Goal: Information Seeking & Learning: Learn about a topic

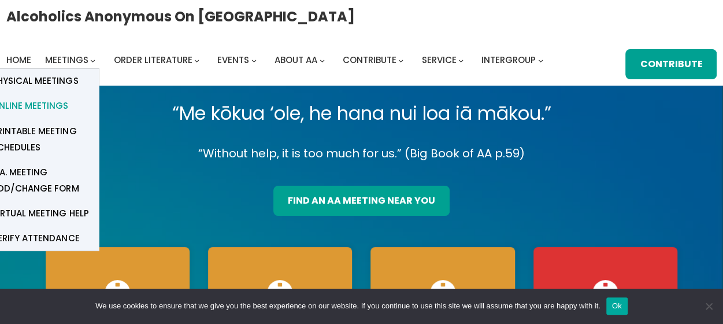
click at [60, 105] on span "Online Meetings" at bounding box center [30, 106] width 76 height 16
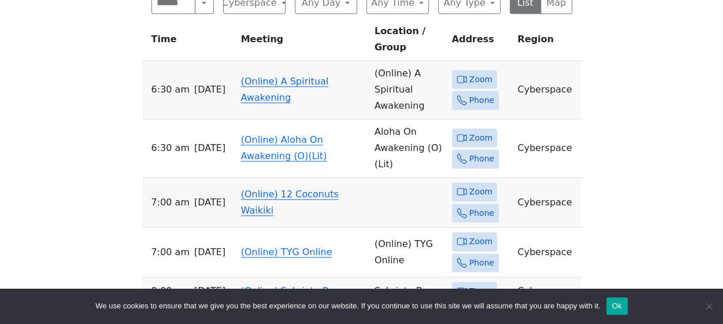
scroll to position [665, 0]
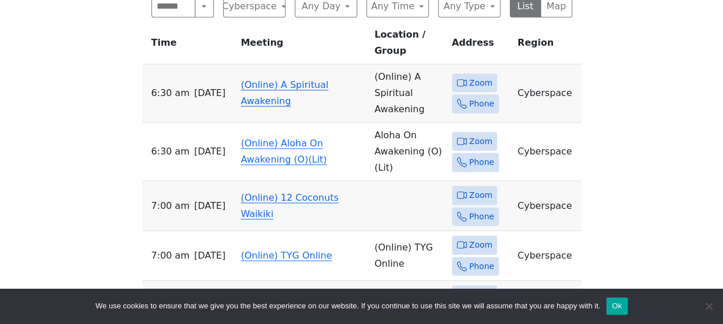
click at [283, 79] on link "(Online) A Spiritual Awakening" at bounding box center [285, 92] width 88 height 27
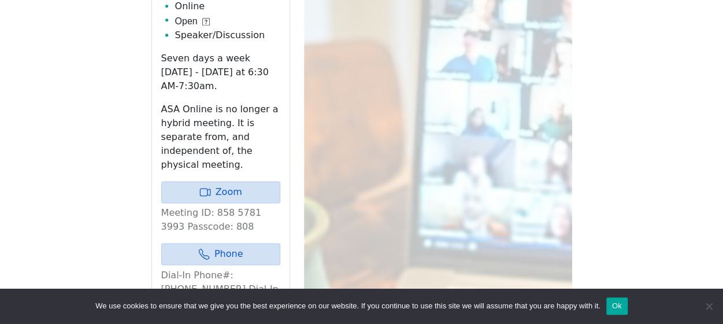
scroll to position [782, 0]
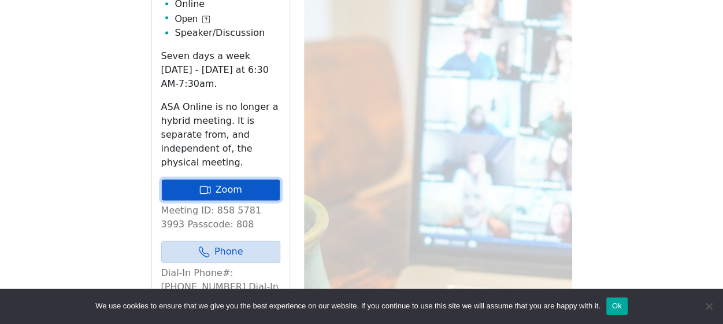
click at [247, 179] on link "Zoom" at bounding box center [220, 190] width 119 height 22
